Goal: Transaction & Acquisition: Purchase product/service

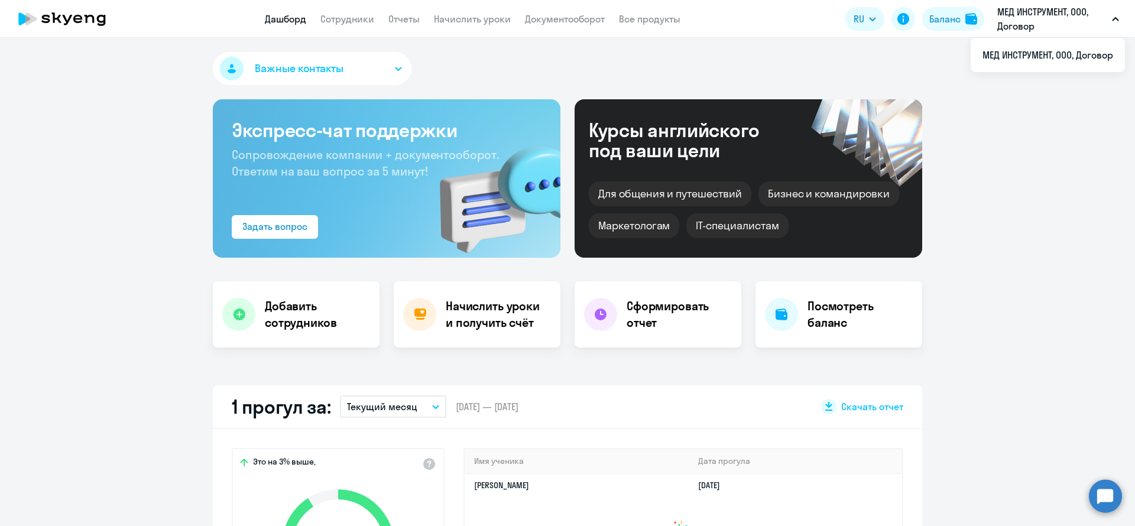
select select "30"
click at [962, 25] on button "Баланс" at bounding box center [953, 19] width 62 height 24
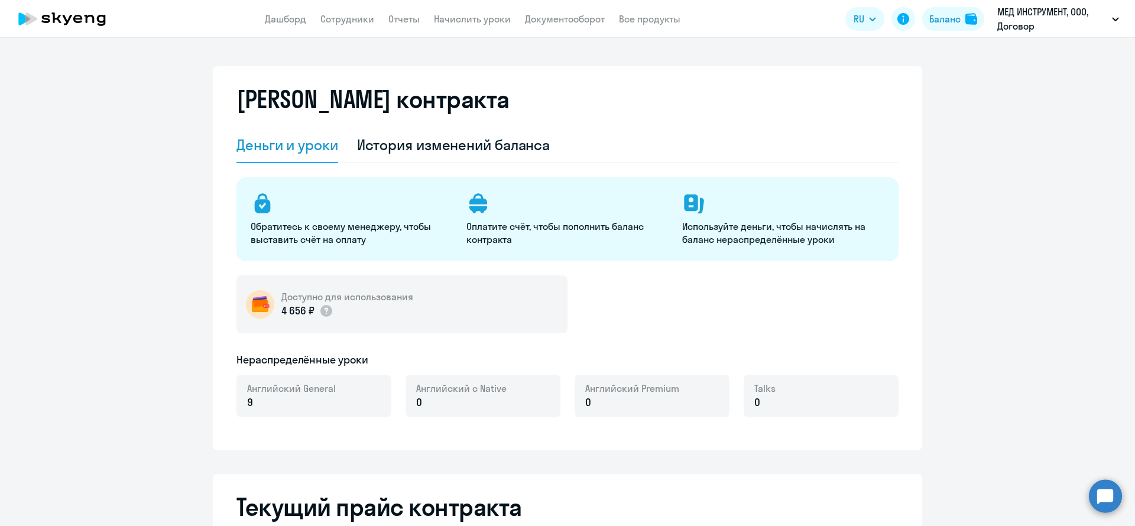
select select "english_adult_not_native_speaker"
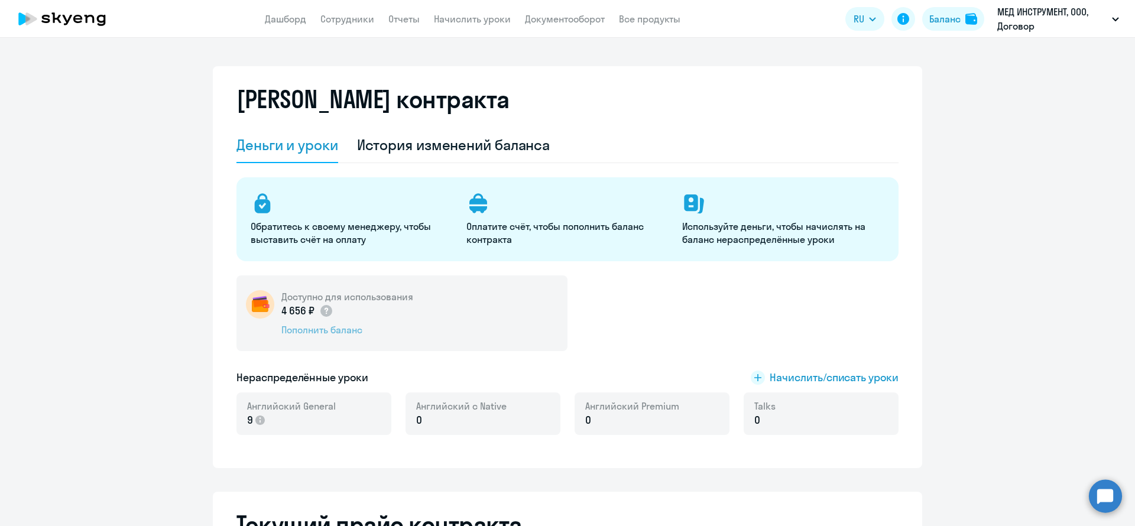
click at [346, 331] on div "Пополнить баланс" at bounding box center [347, 329] width 132 height 13
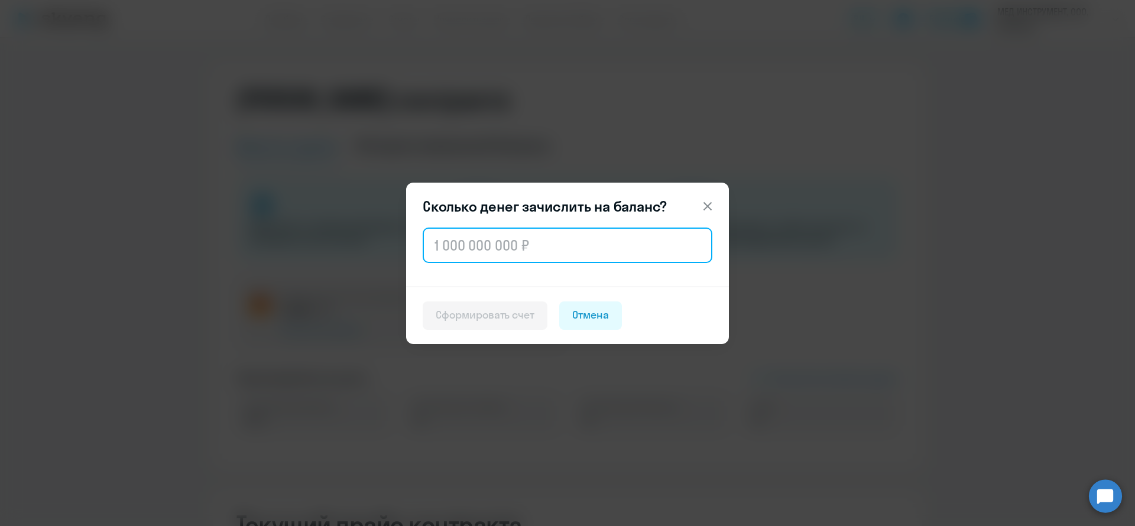
click at [478, 239] on input "text" at bounding box center [568, 245] width 290 height 35
type input "102 432"
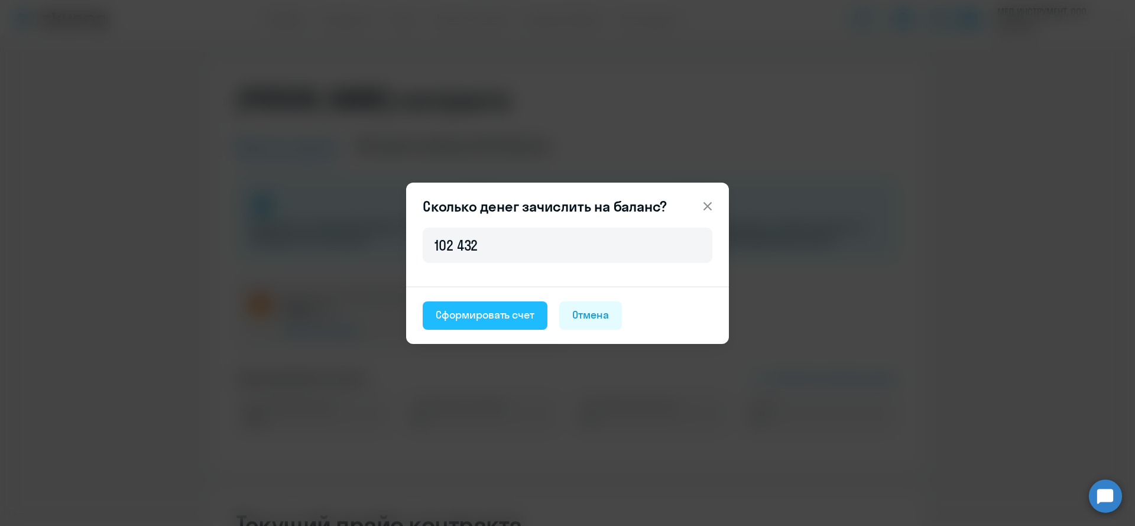
click at [468, 319] on div "Сформировать счет" at bounding box center [485, 314] width 99 height 15
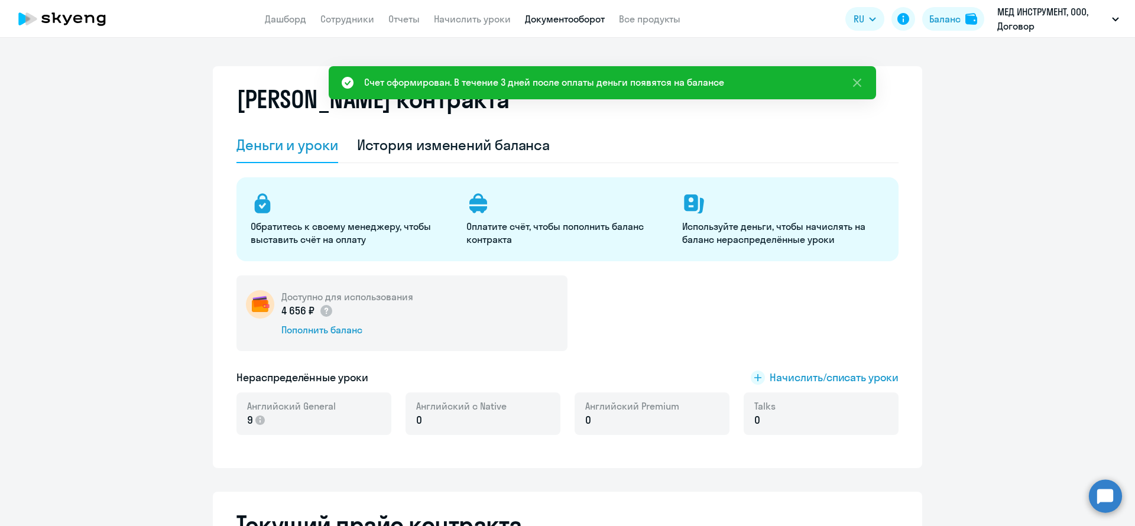
click at [583, 21] on link "Документооборот" at bounding box center [565, 19] width 80 height 12
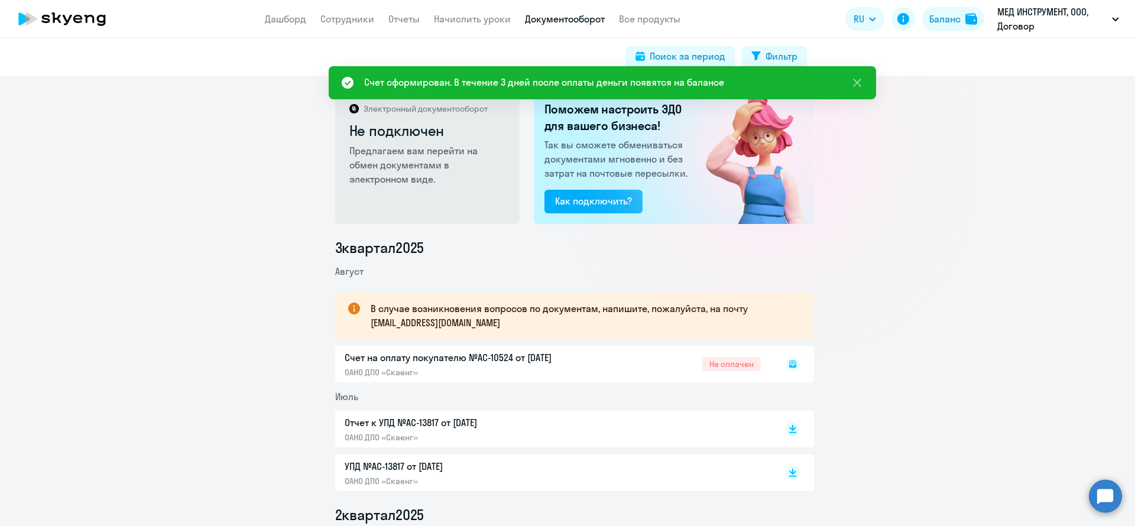
click at [789, 361] on icon at bounding box center [792, 363] width 7 height 7
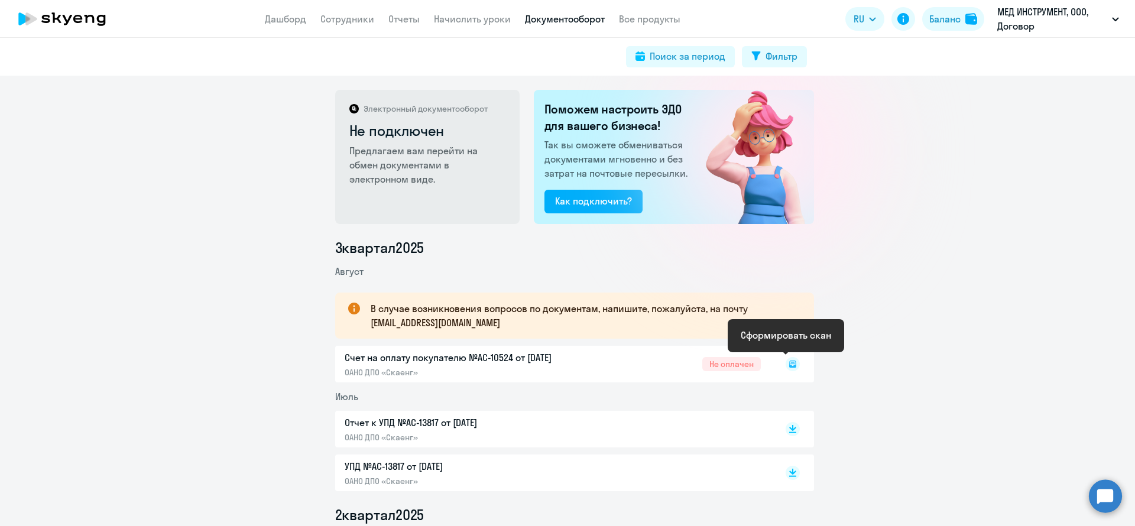
click at [785, 366] on rect at bounding box center [792, 364] width 14 height 14
click at [785, 365] on rect at bounding box center [792, 364] width 14 height 14
drag, startPoint x: 125, startPoint y: 141, endPoint x: 166, endPoint y: 105, distance: 54.4
click at [125, 141] on div "Электронный документооборот Не подключен Предлагаем вам перейти на обмен докуме…" at bounding box center [567, 301] width 1135 height 450
